Goal: Task Accomplishment & Management: Manage account settings

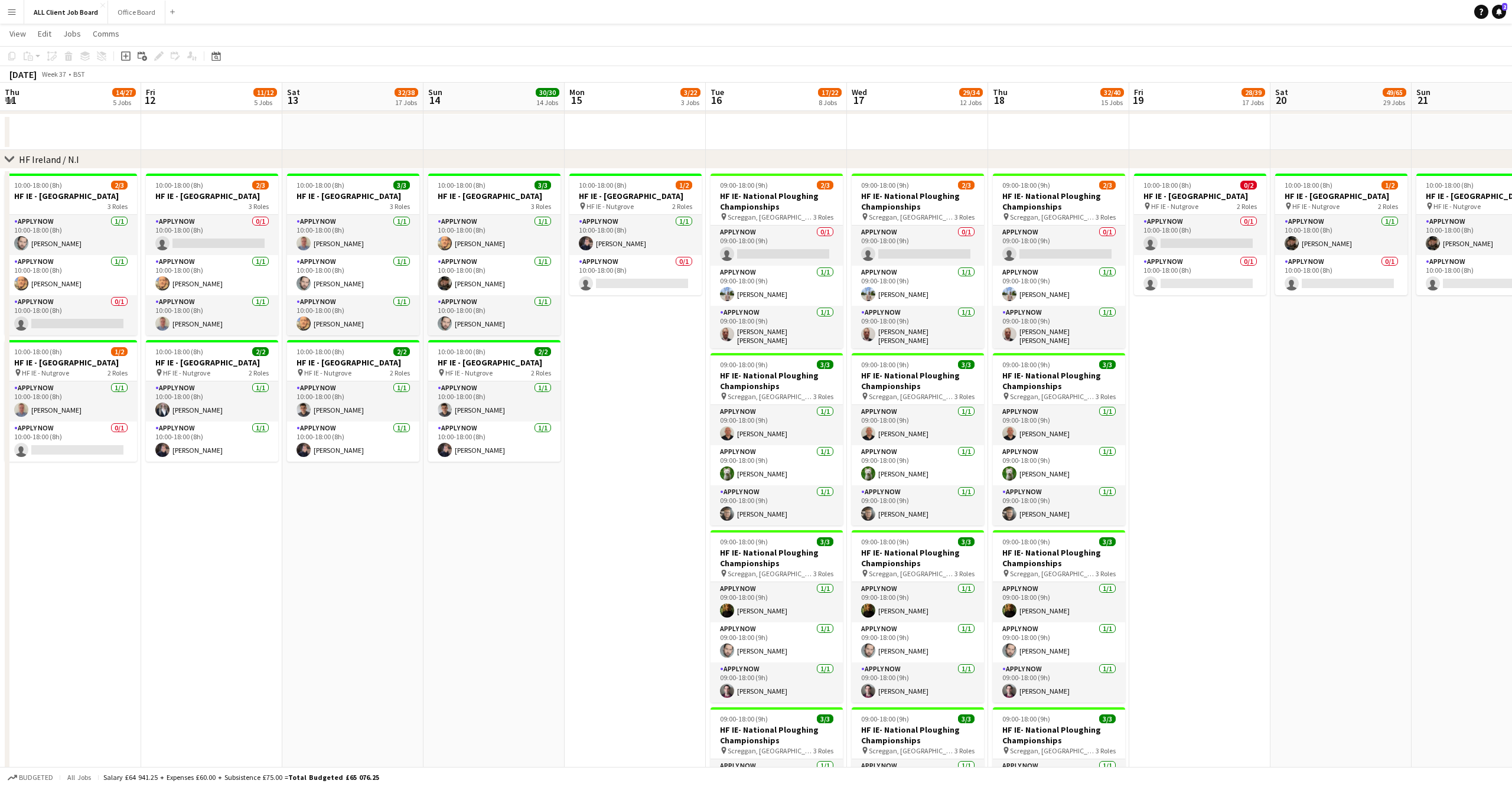
scroll to position [76, 0]
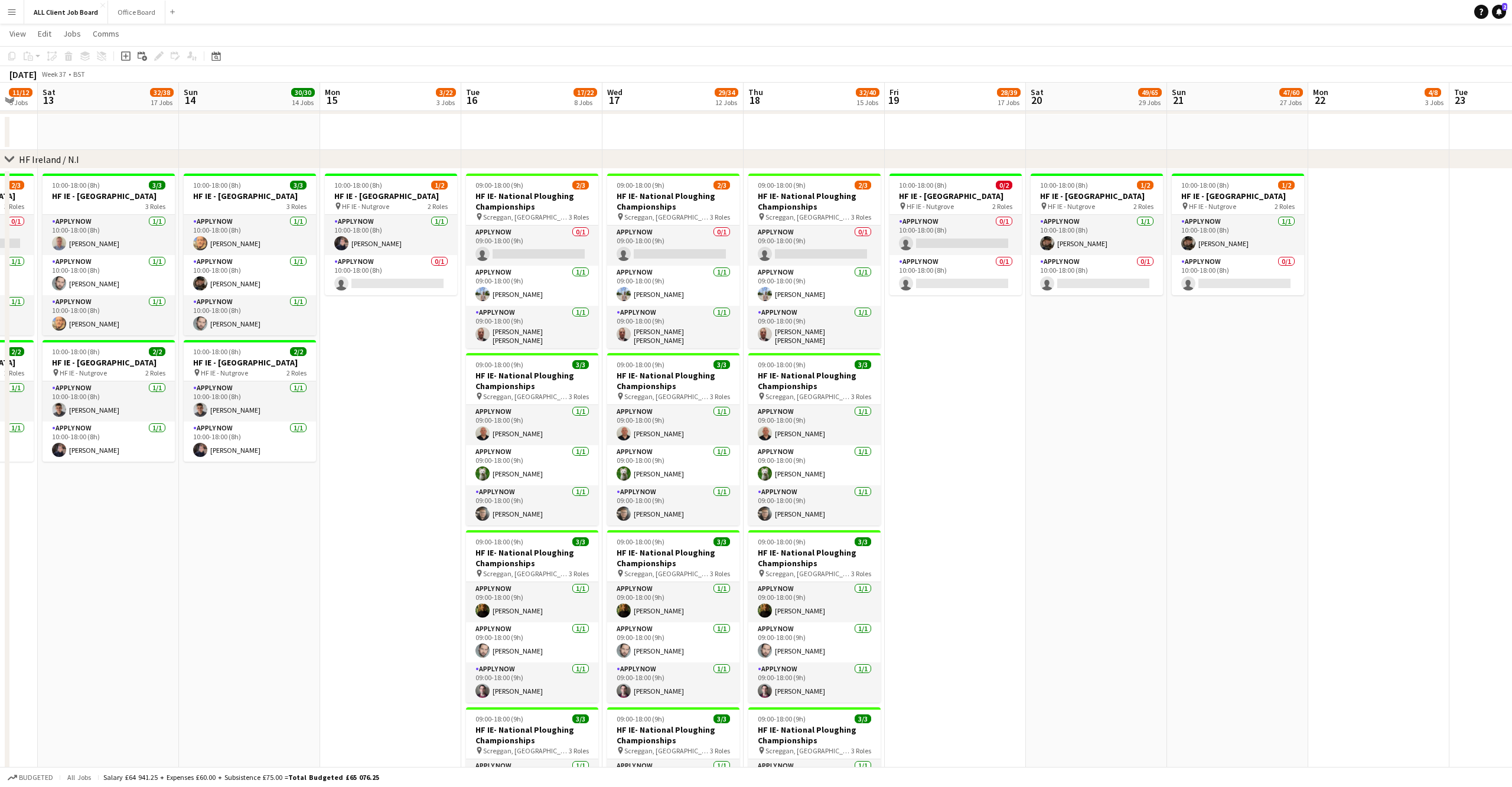
click at [225, 55] on div "Date picker [DATE] [DATE] [DATE] M [DATE] T [DATE] W [DATE] T [DATE] F [DATE] S…" at bounding box center [212, 56] width 27 height 14
click at [219, 53] on icon at bounding box center [216, 56] width 9 height 10
click at [302, 237] on button "[DATE]" at bounding box center [299, 242] width 34 height 19
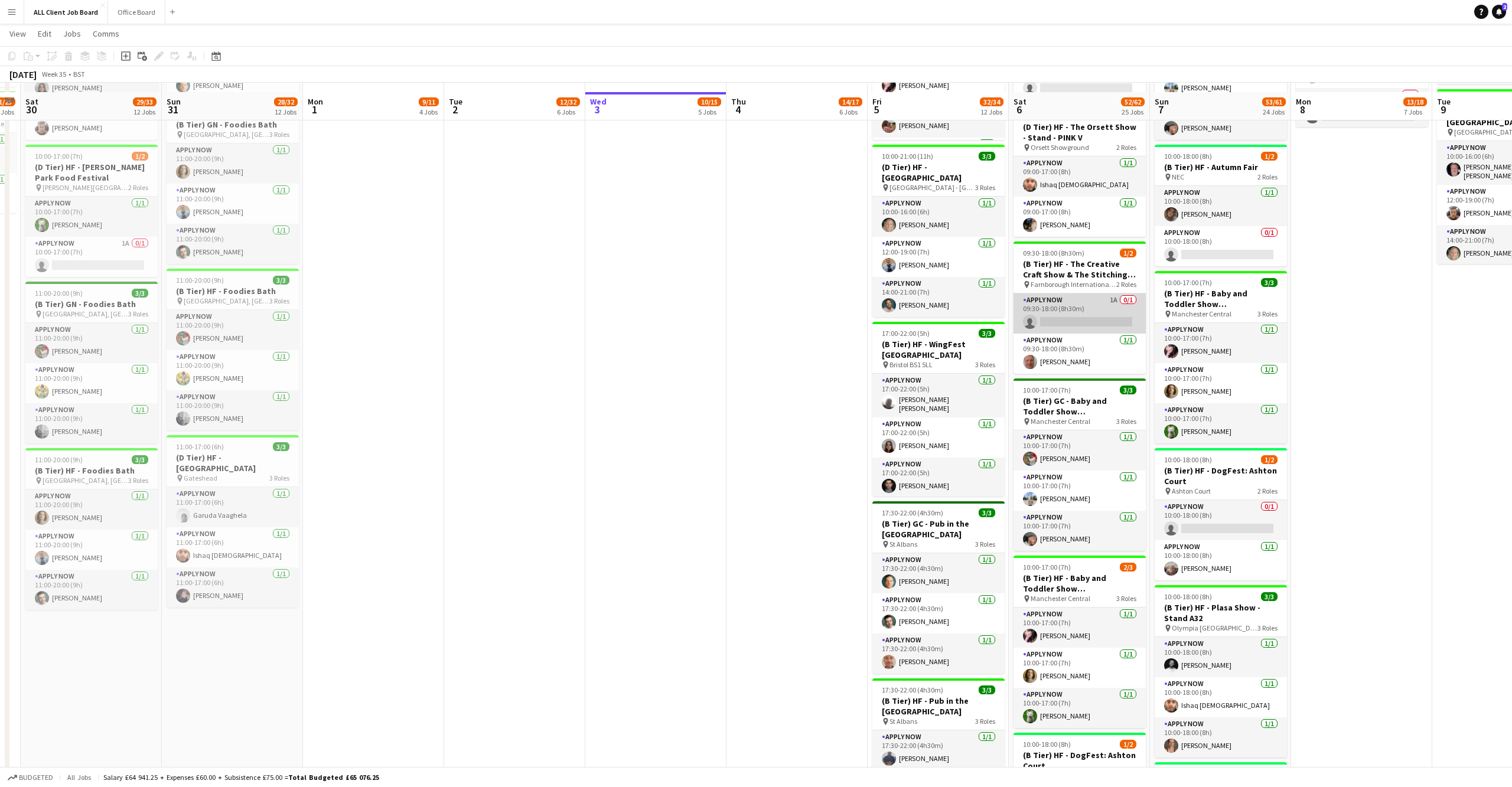
scroll to position [1274, 0]
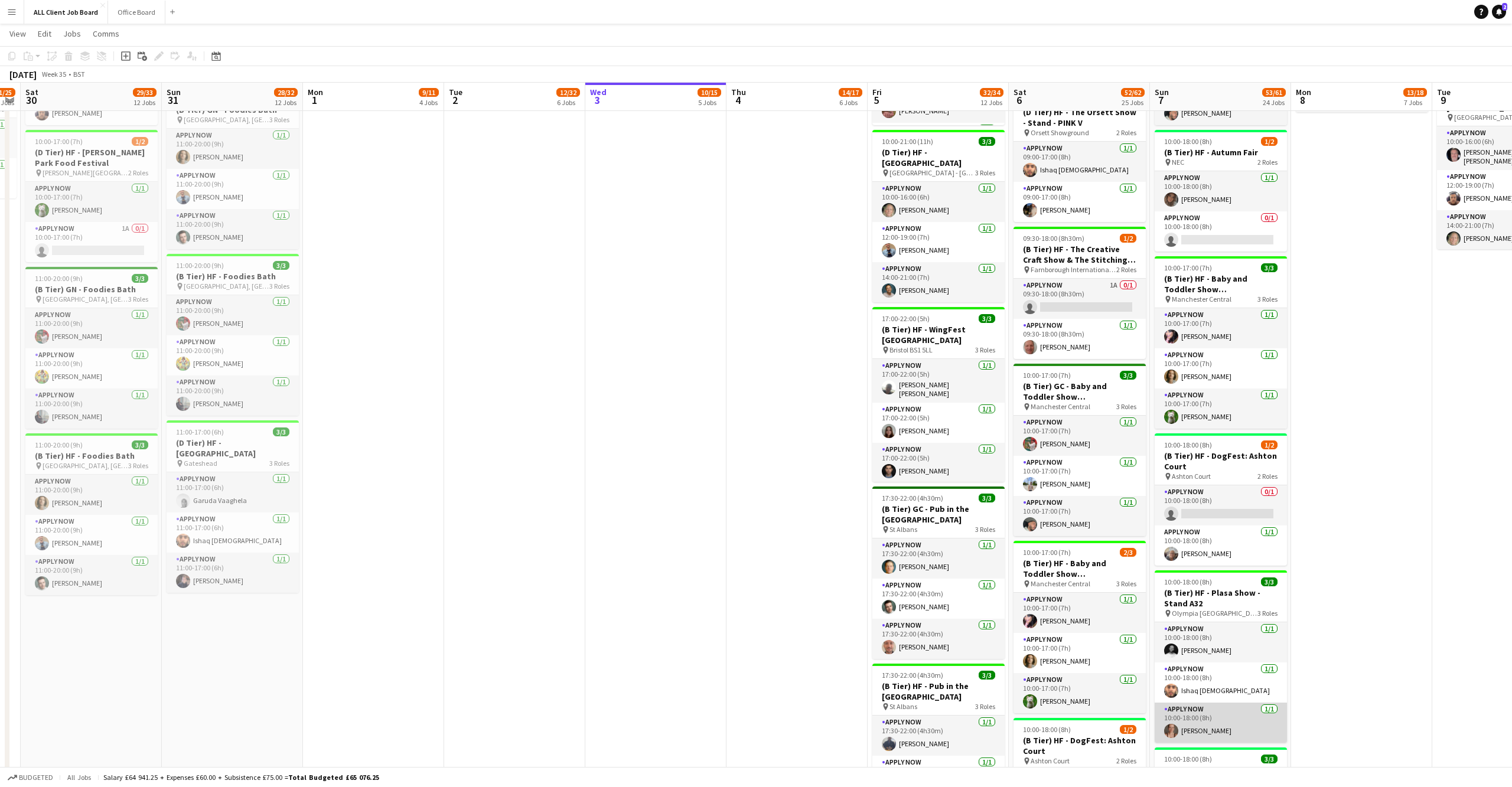
drag, startPoint x: 1174, startPoint y: 715, endPoint x: 1165, endPoint y: 708, distance: 11.4
click at [1175, 724] on app-user-avatar at bounding box center [1171, 731] width 14 height 14
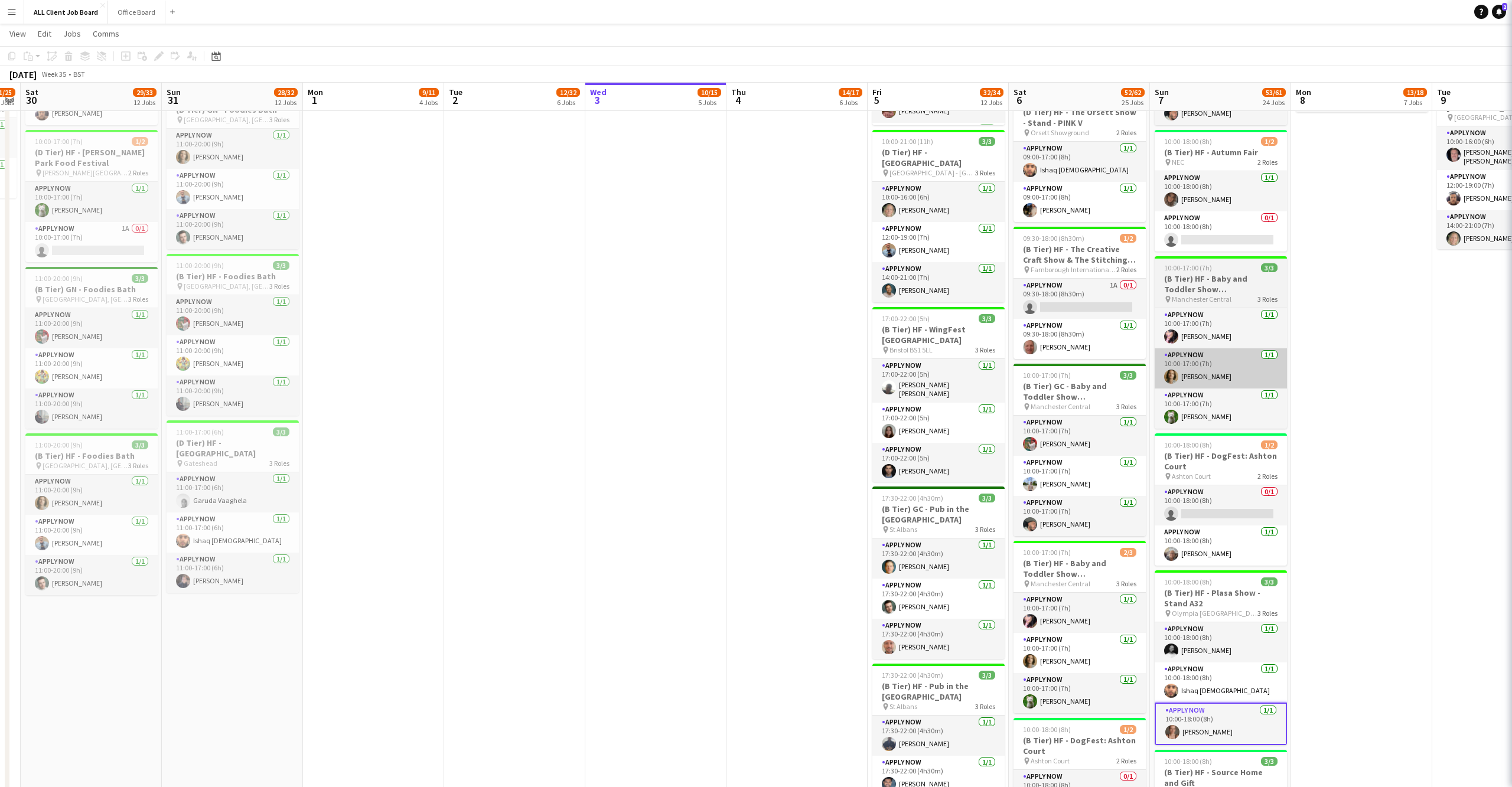
scroll to position [0, 402]
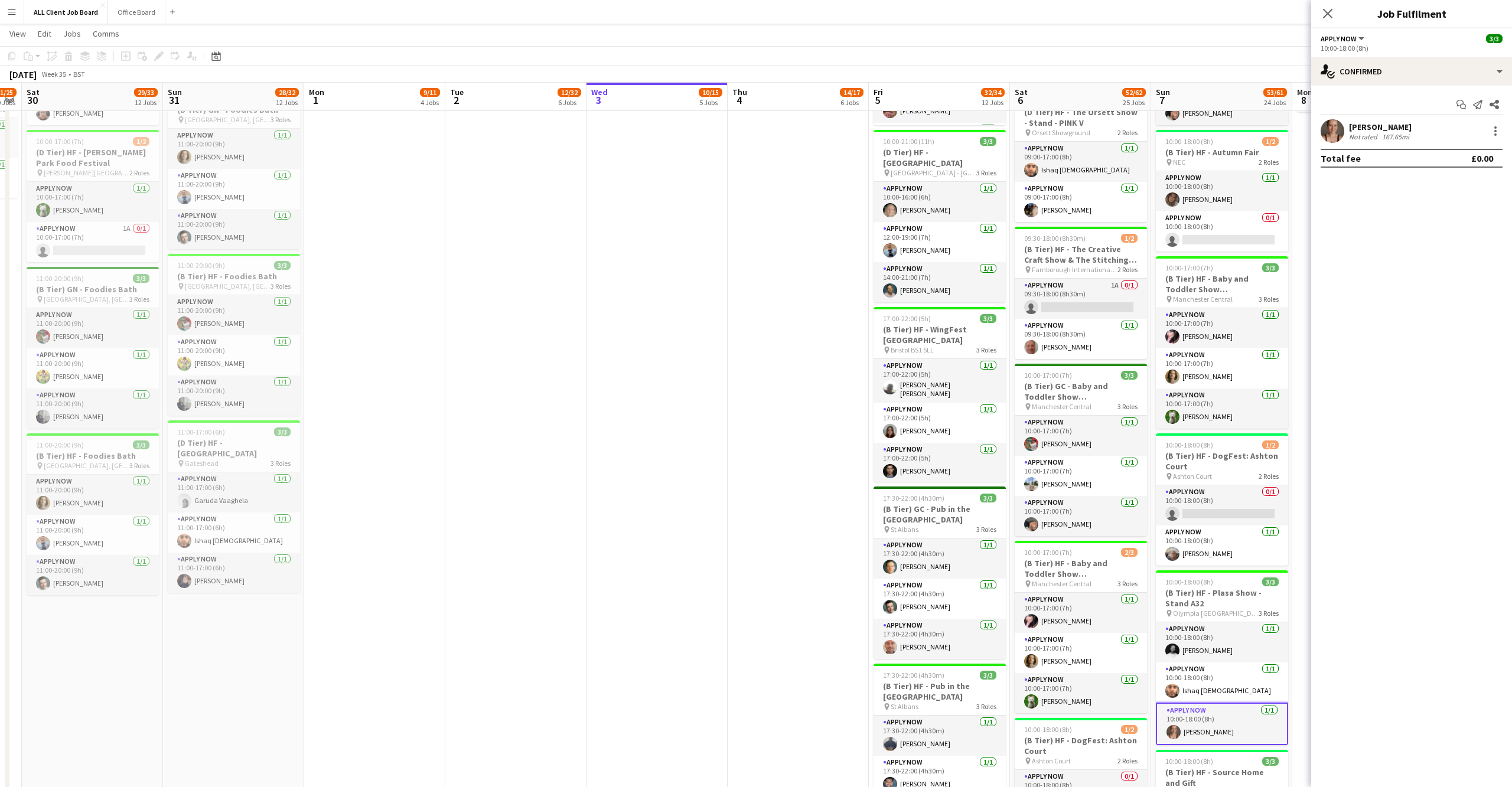
click at [1334, 130] on app-user-avatar at bounding box center [1332, 131] width 24 height 24
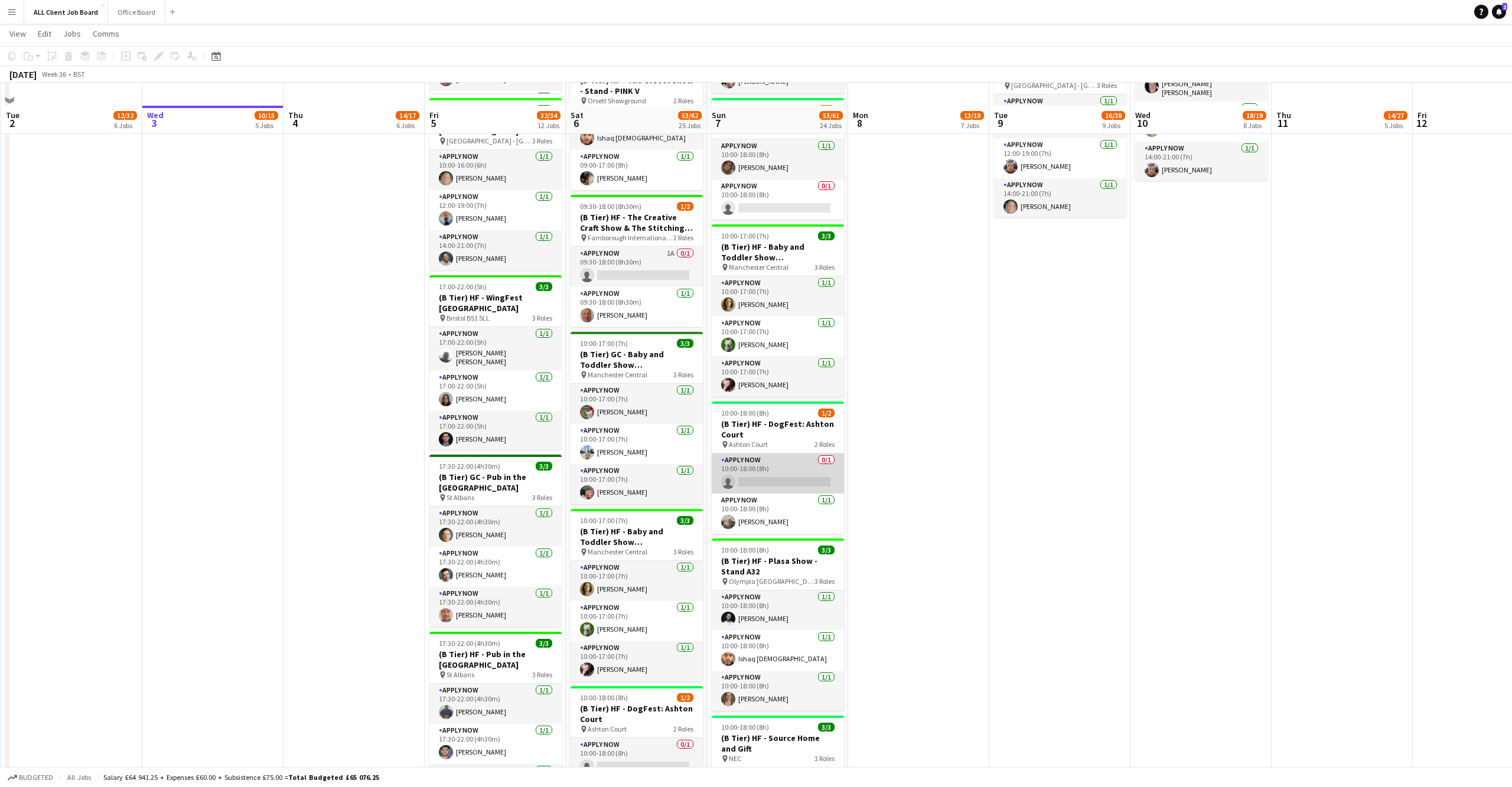
scroll to position [1521, 0]
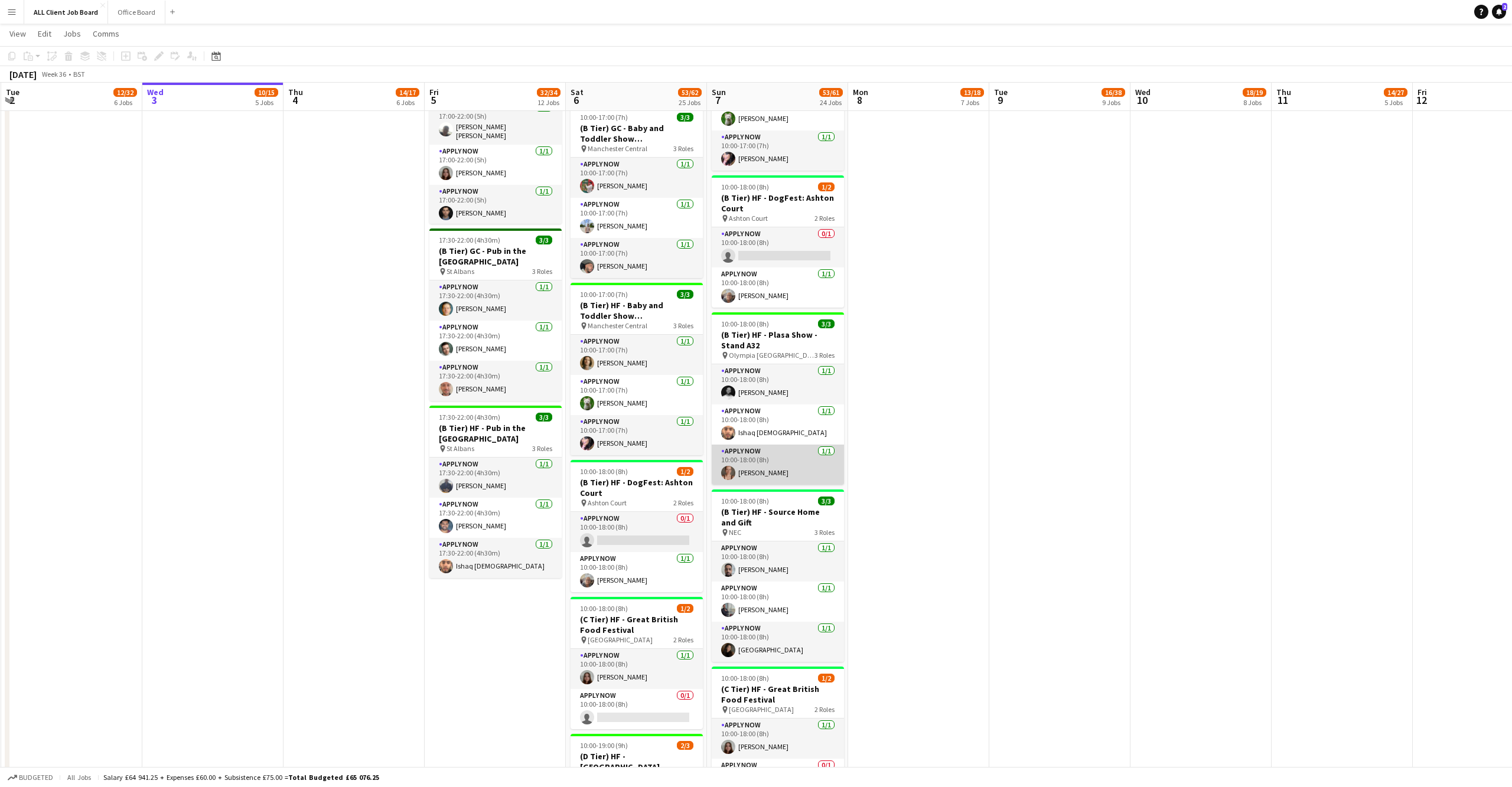
click at [730, 466] on app-user-avatar at bounding box center [728, 472] width 14 height 14
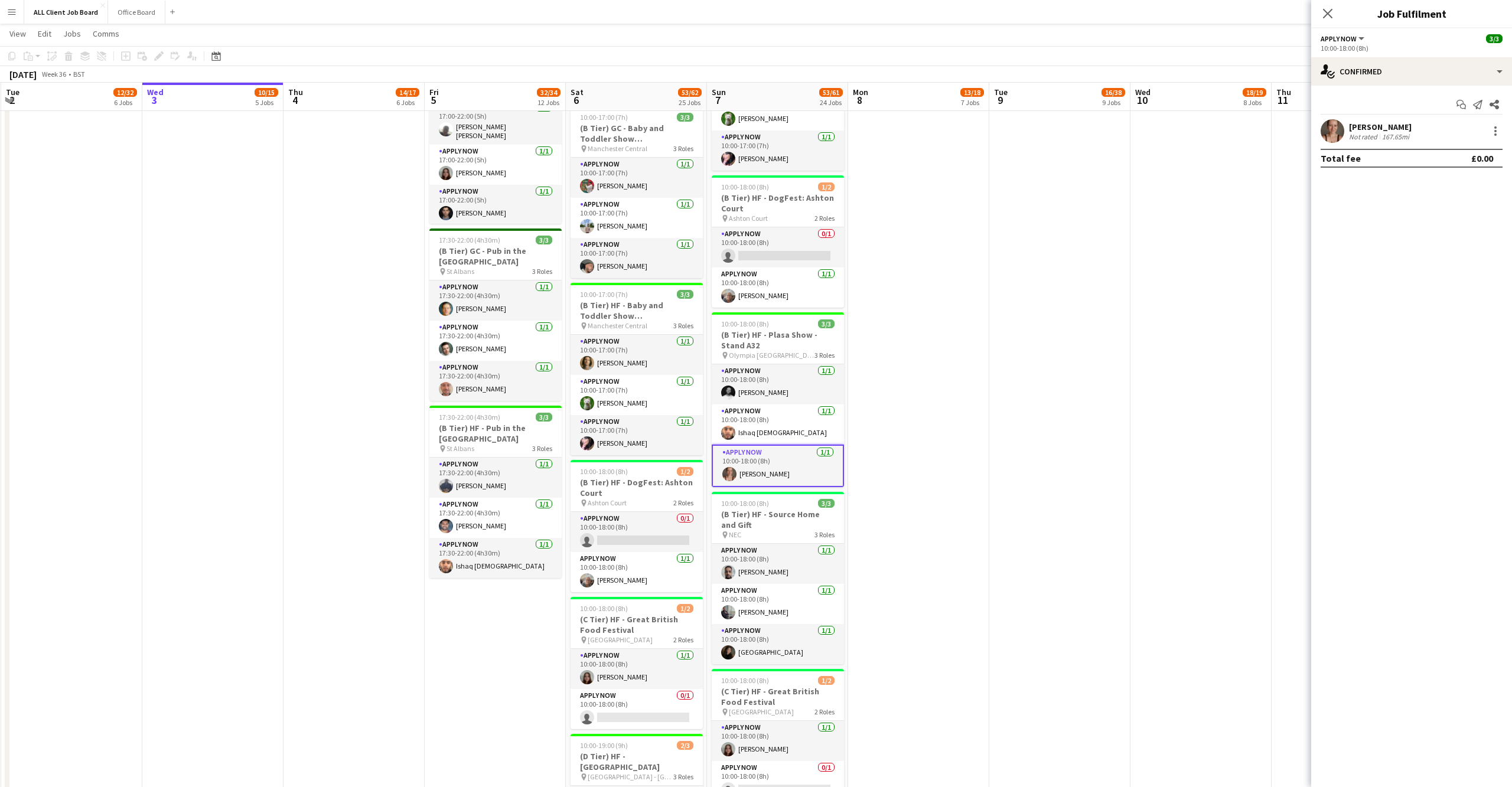
click at [1331, 135] on app-user-avatar at bounding box center [1332, 131] width 24 height 24
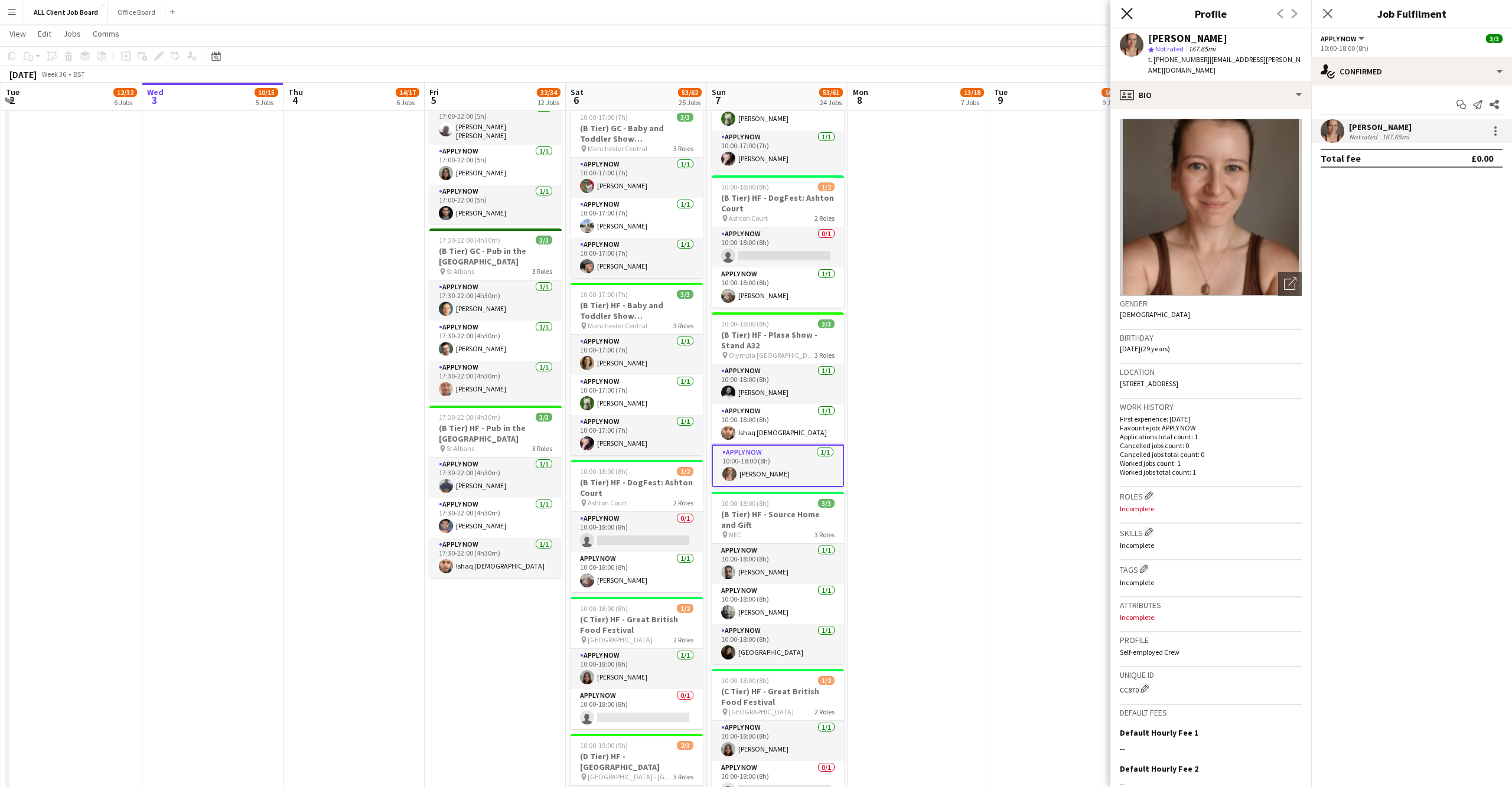
click at [1128, 12] on icon at bounding box center [1126, 13] width 11 height 11
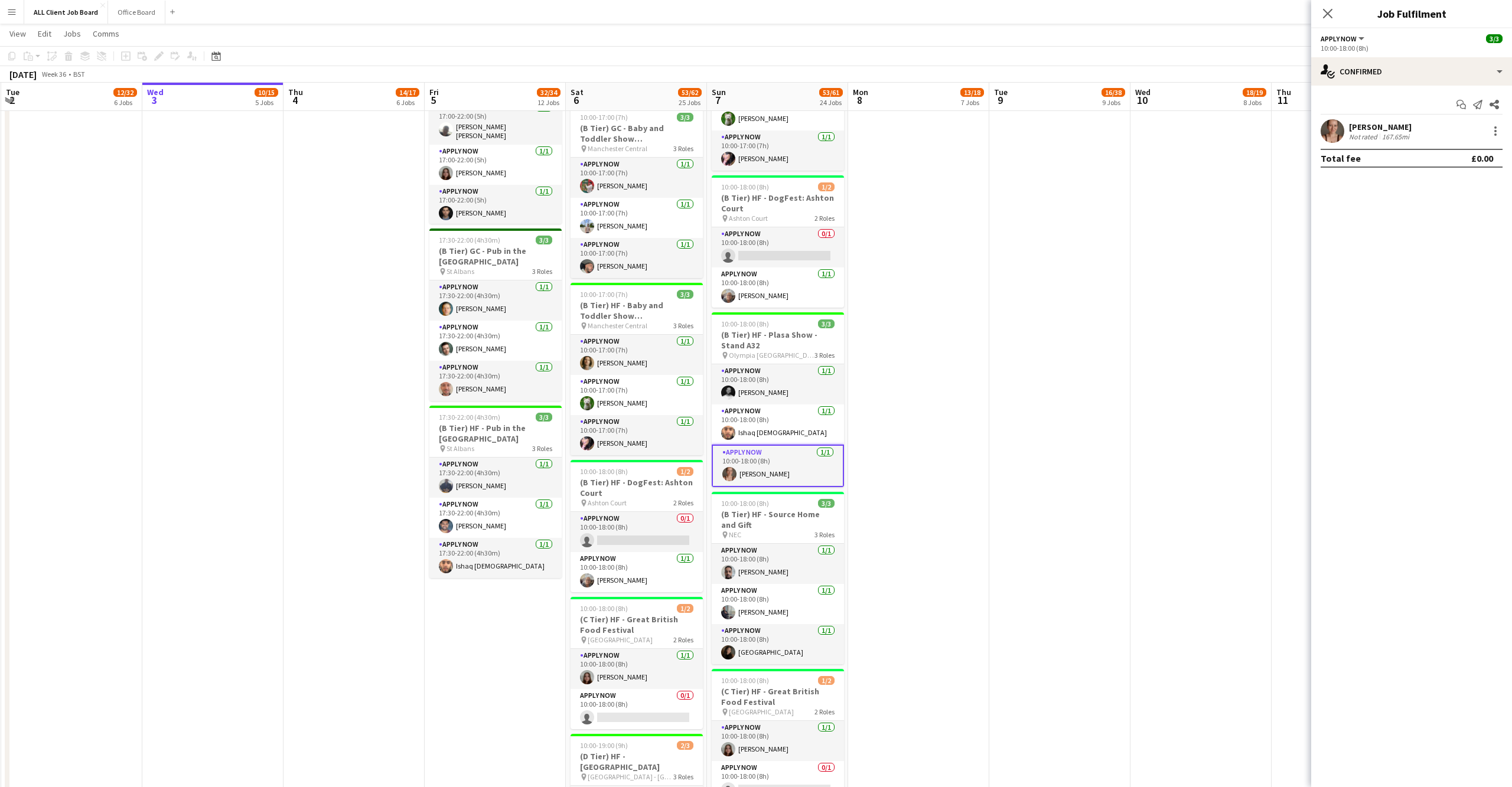
click at [1329, 129] on app-user-avatar at bounding box center [1332, 131] width 24 height 24
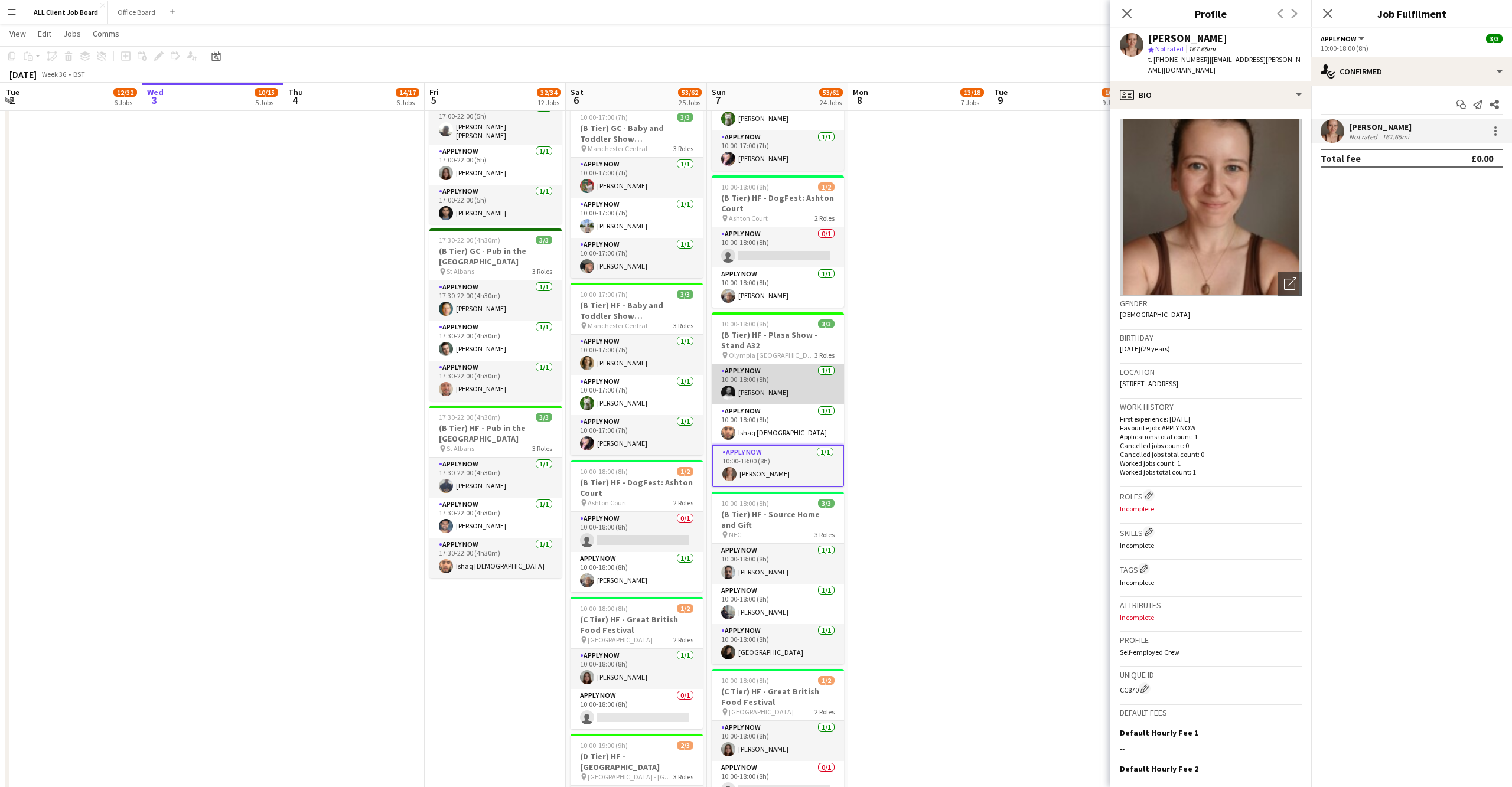
click at [723, 371] on app-card-role "APPLY NOW 1/1 10:00-18:00 (8h) Michael Corcoran" at bounding box center [778, 384] width 133 height 40
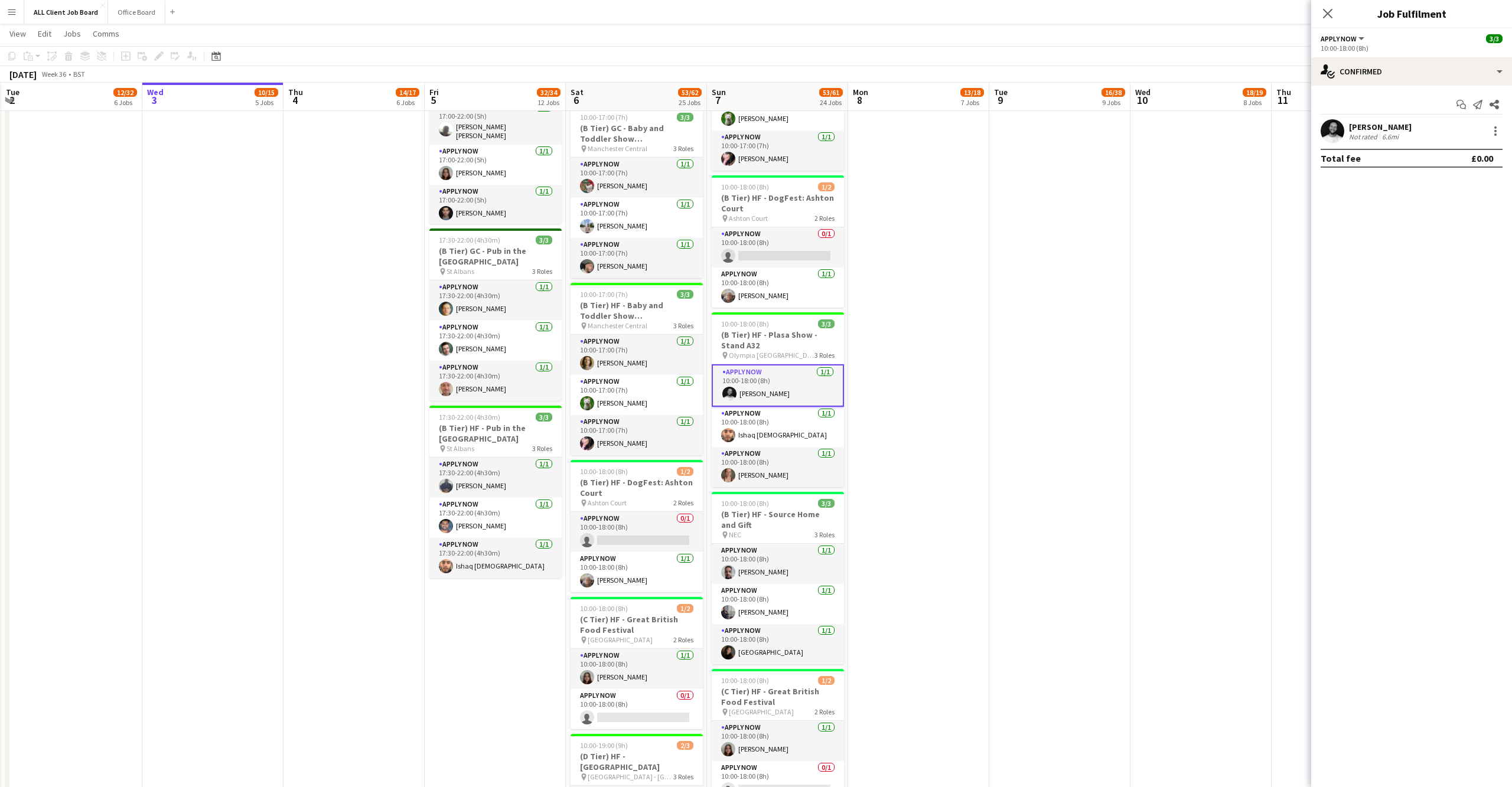
click at [1335, 131] on app-user-avatar at bounding box center [1332, 131] width 24 height 24
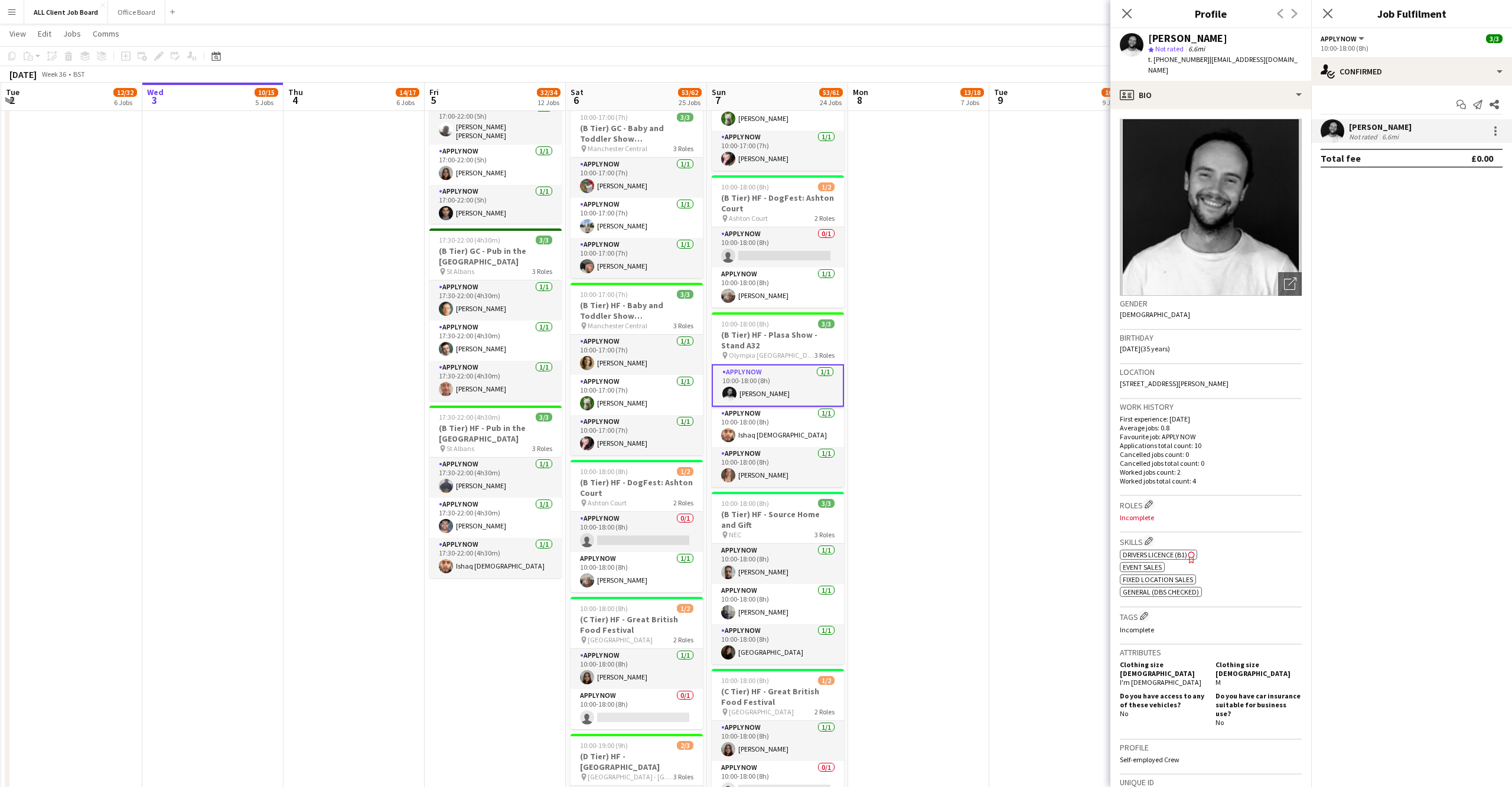
click at [1319, 19] on div "Close pop-in" at bounding box center [1327, 13] width 33 height 27
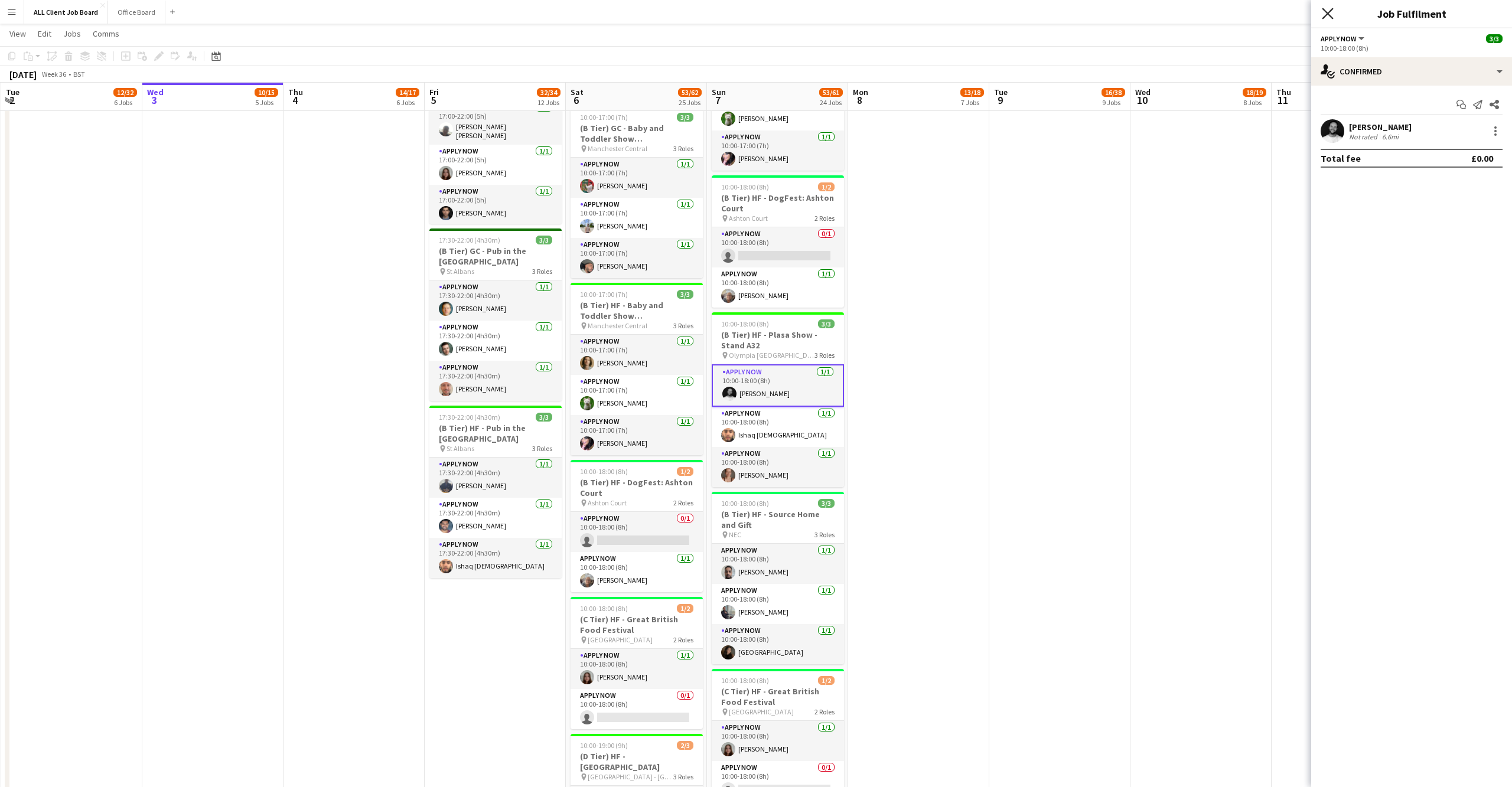
click at [1323, 15] on icon "Close pop-in" at bounding box center [1327, 13] width 11 height 11
